Goal: Find specific page/section: Find specific page/section

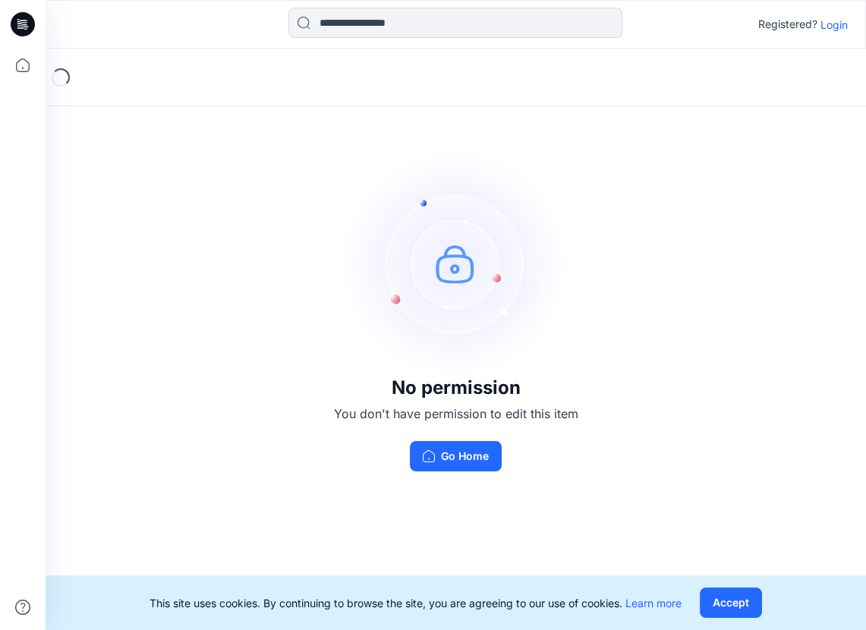
click at [821, 28] on p "Login" at bounding box center [834, 25] width 27 height 16
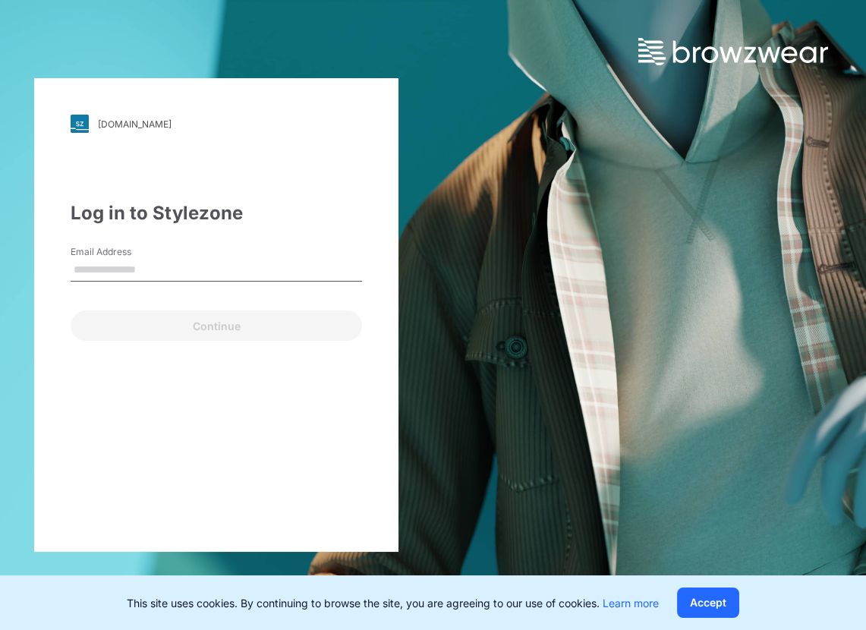
click at [135, 261] on input "Email Address" at bounding box center [216, 270] width 291 height 23
type input "**********"
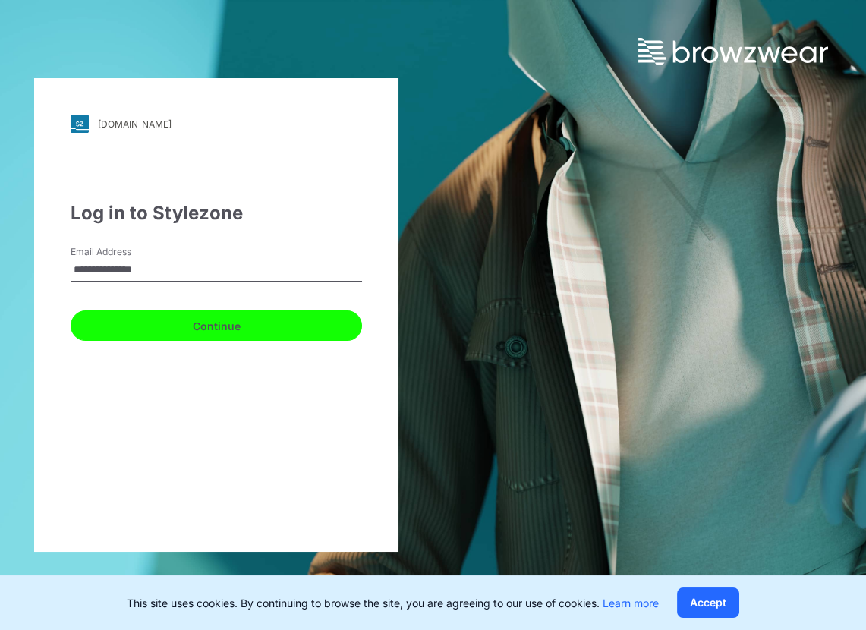
click at [159, 317] on button "Continue" at bounding box center [216, 325] width 291 height 30
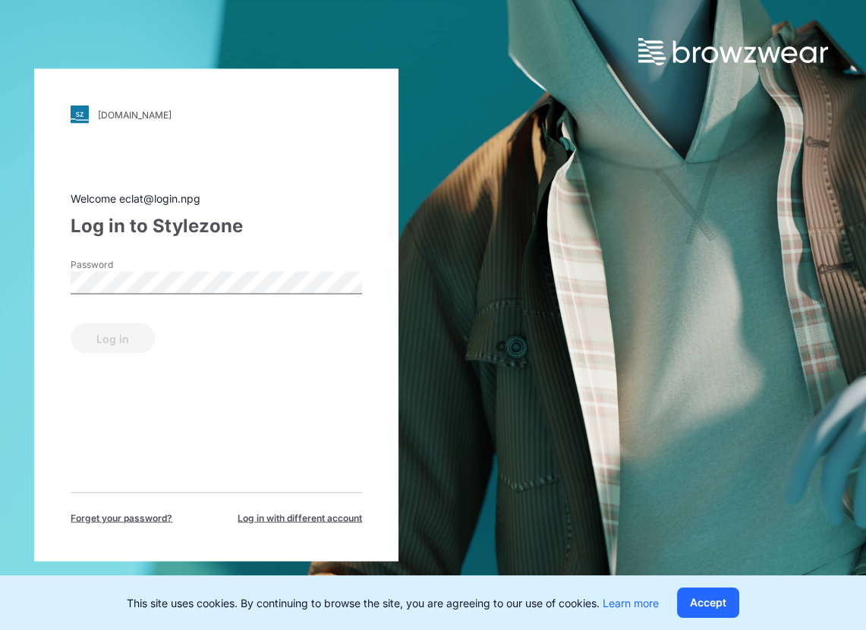
click at [144, 297] on div "Password" at bounding box center [216, 281] width 291 height 46
click at [109, 341] on button "Log in" at bounding box center [113, 338] width 84 height 30
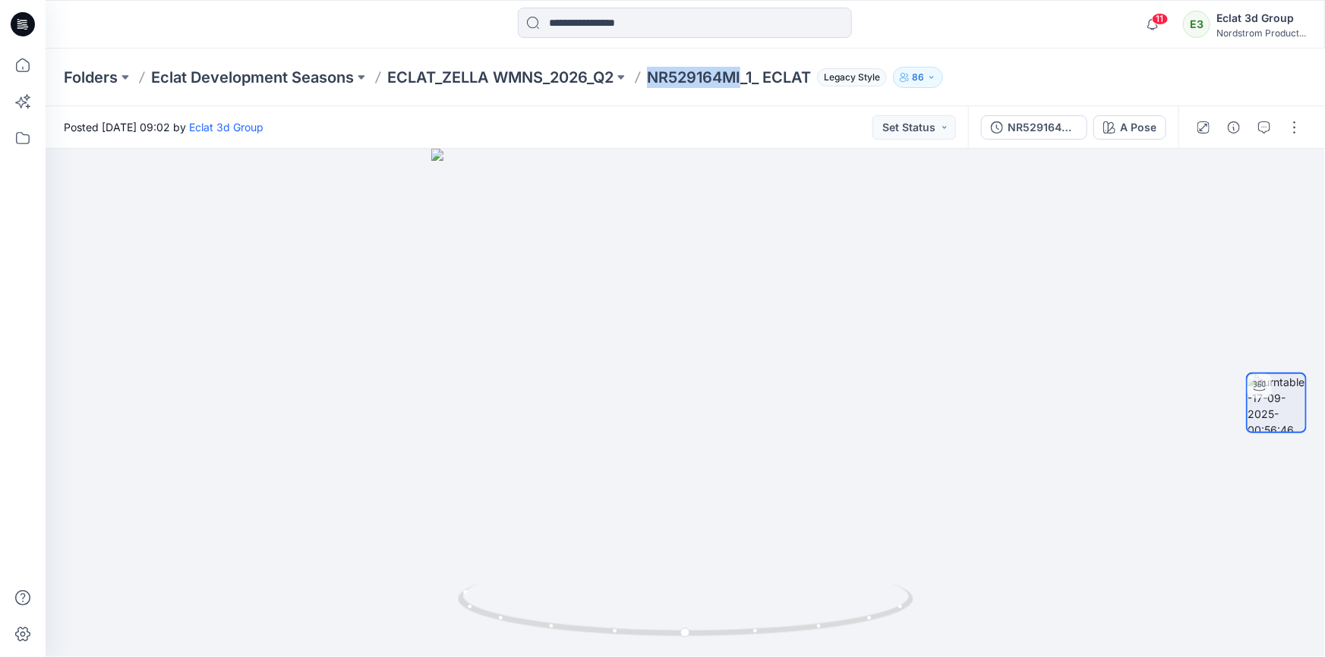
drag, startPoint x: 650, startPoint y: 80, endPoint x: 746, endPoint y: 79, distance: 96.4
click at [746, 79] on div "Folders Eclat Development Seasons ECLAT_ZELLA WMNS_2026_Q2 NR529164MI_1_ ECLAT …" at bounding box center [626, 77] width 1124 height 21
copy p "NR529164MI"
click at [569, 76] on p "ECLAT_ZELLA WMNS_2026_Q2" at bounding box center [500, 77] width 226 height 21
